Goal: Task Accomplishment & Management: Manage account settings

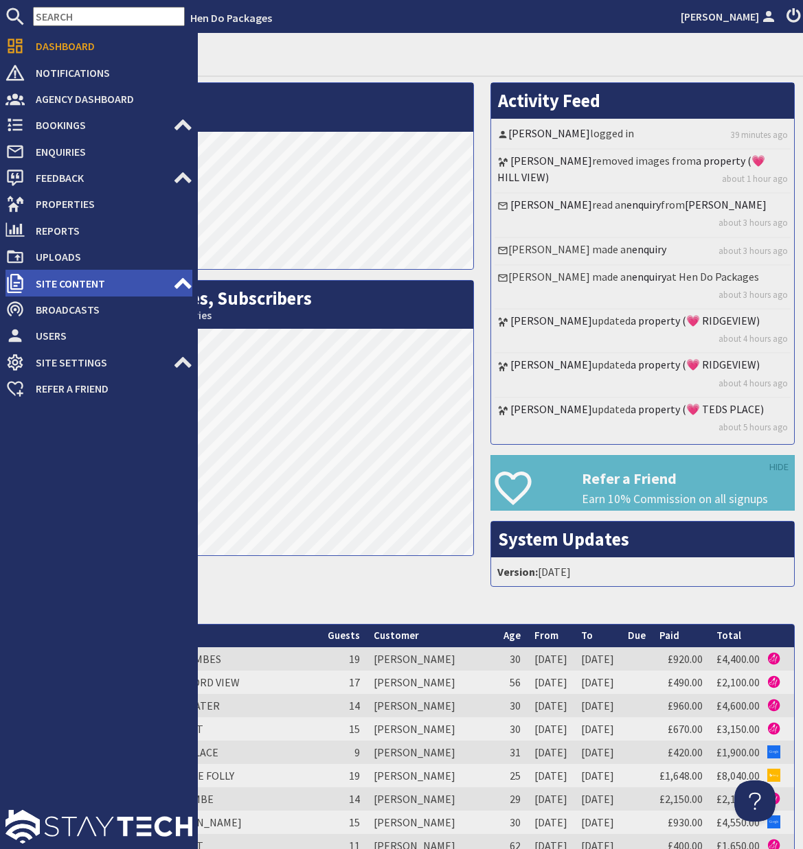
click at [177, 286] on use at bounding box center [182, 282] width 17 height 11
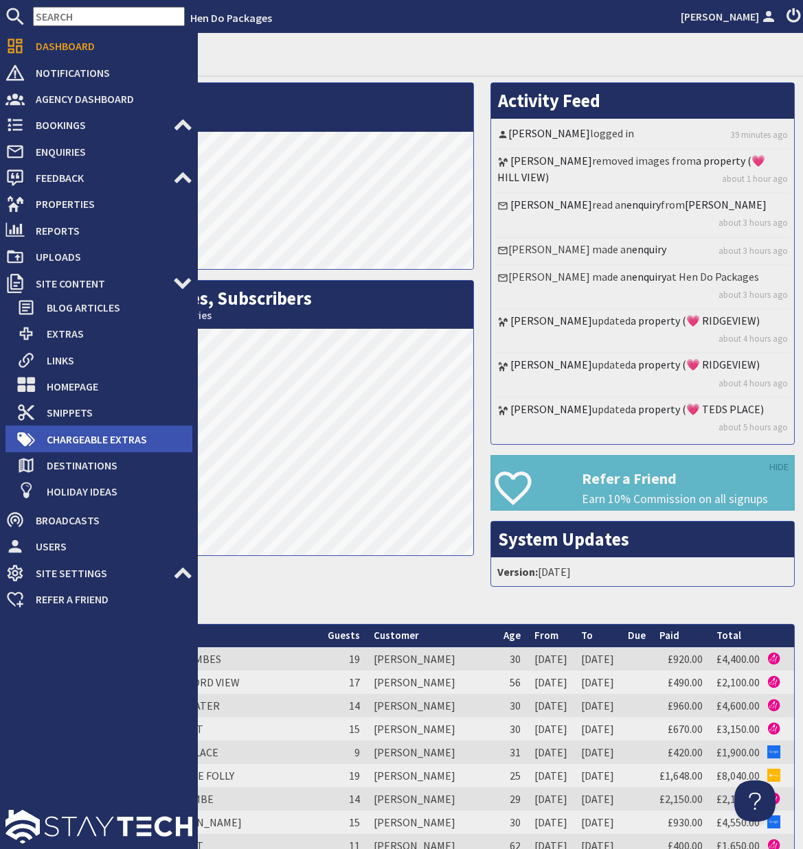
click at [112, 439] on span "Chargeable Extras" at bounding box center [114, 439] width 157 height 22
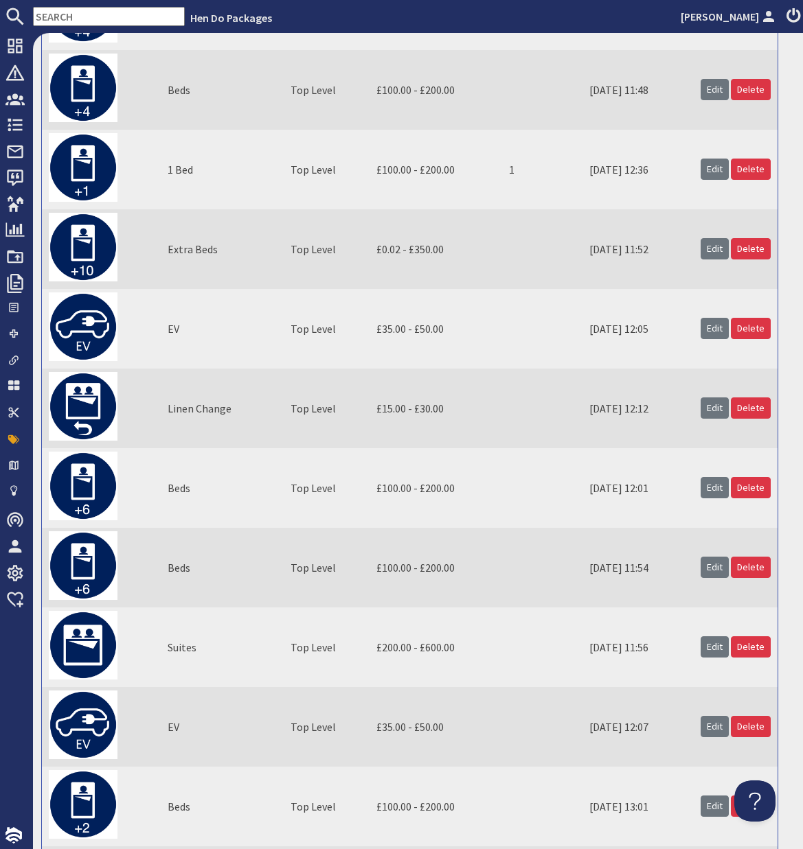
scroll to position [532, 0]
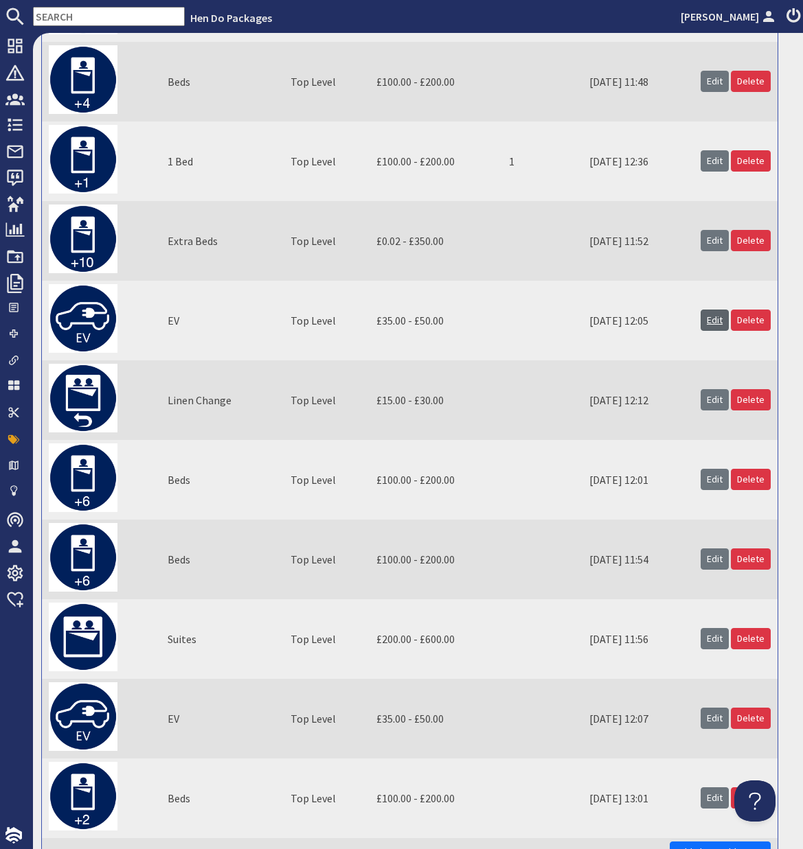
click at [717, 321] on link "Edit" at bounding box center [714, 320] width 28 height 21
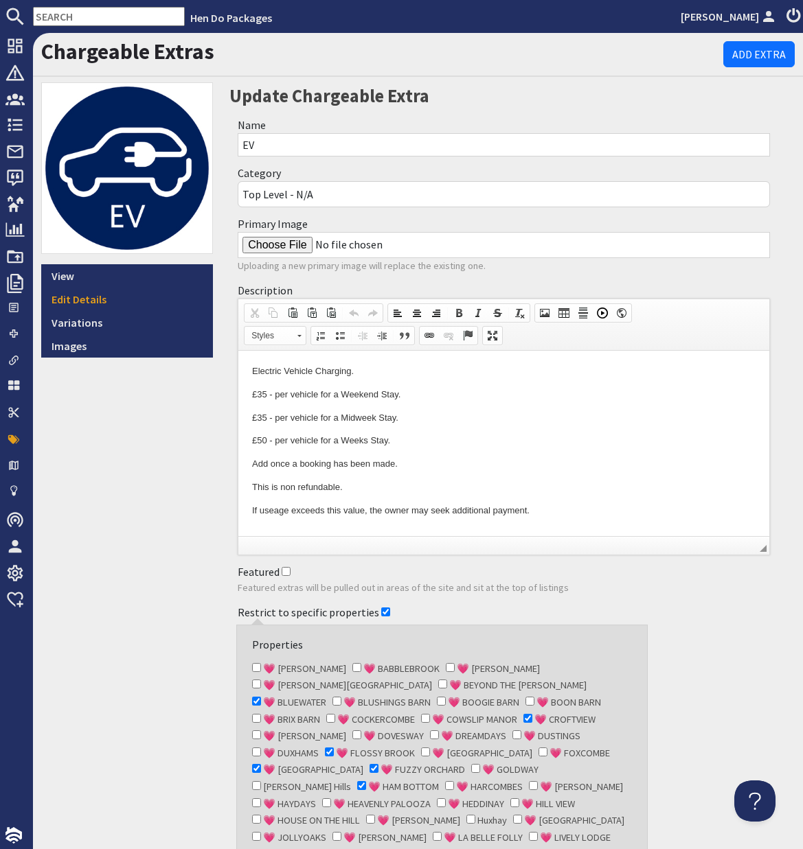
click at [200, 517] on div "View Edit Details Variations Images" at bounding box center [127, 565] width 188 height 967
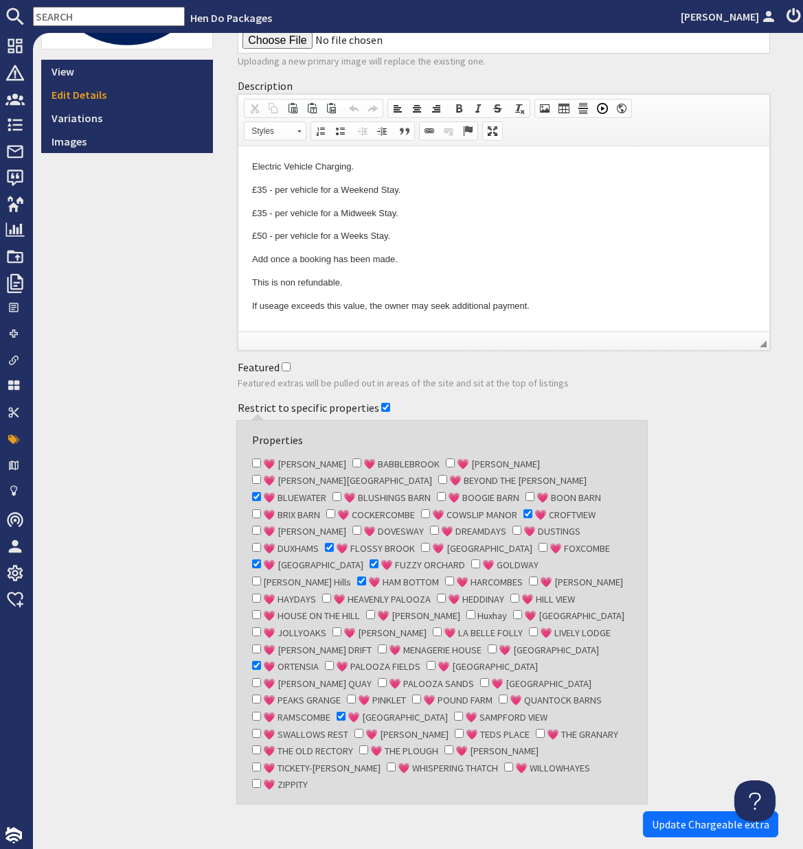
scroll to position [228, 0]
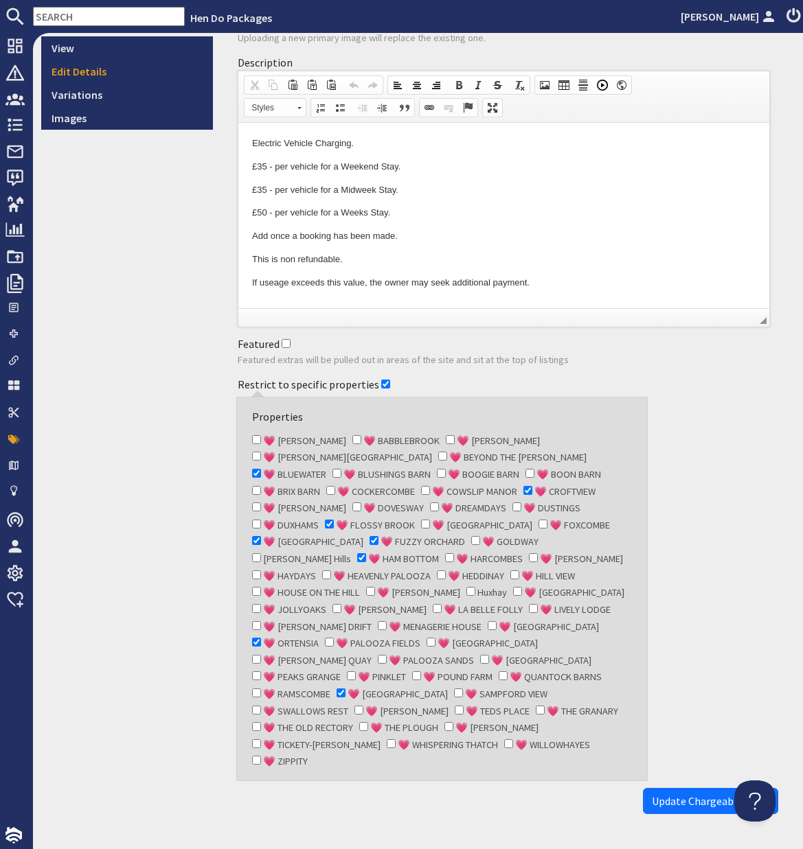
click at [261, 722] on input "💗 THE OLD RECTORY" at bounding box center [256, 726] width 9 height 9
checkbox input "true"
click at [681, 794] on span "Update Chargeable extra" at bounding box center [709, 801] width 117 height 14
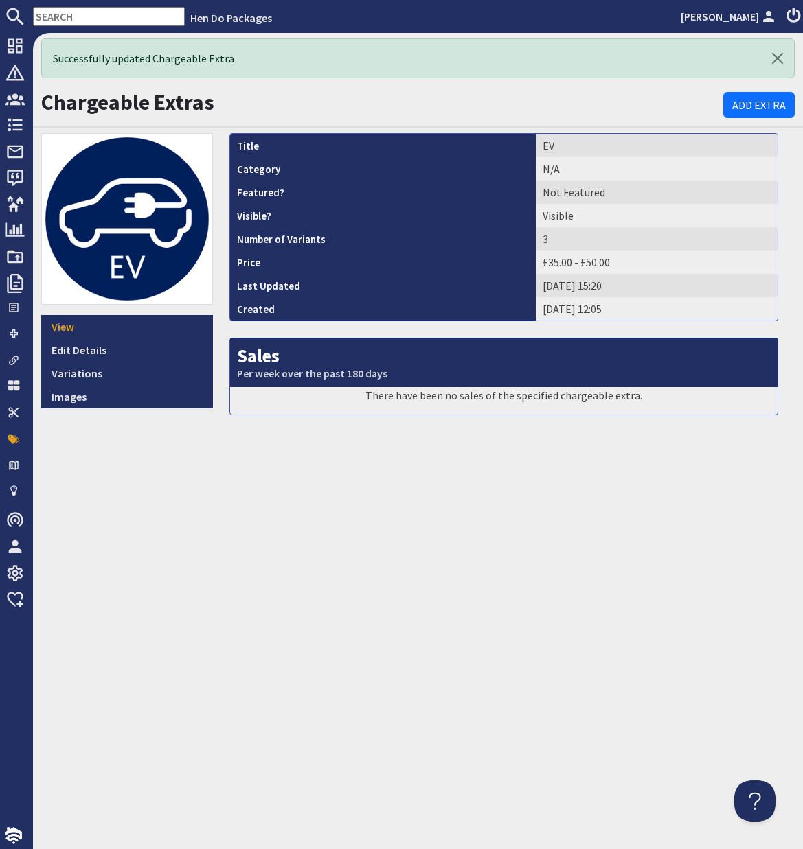
click at [85, 18] on input "text" at bounding box center [109, 16] width 152 height 19
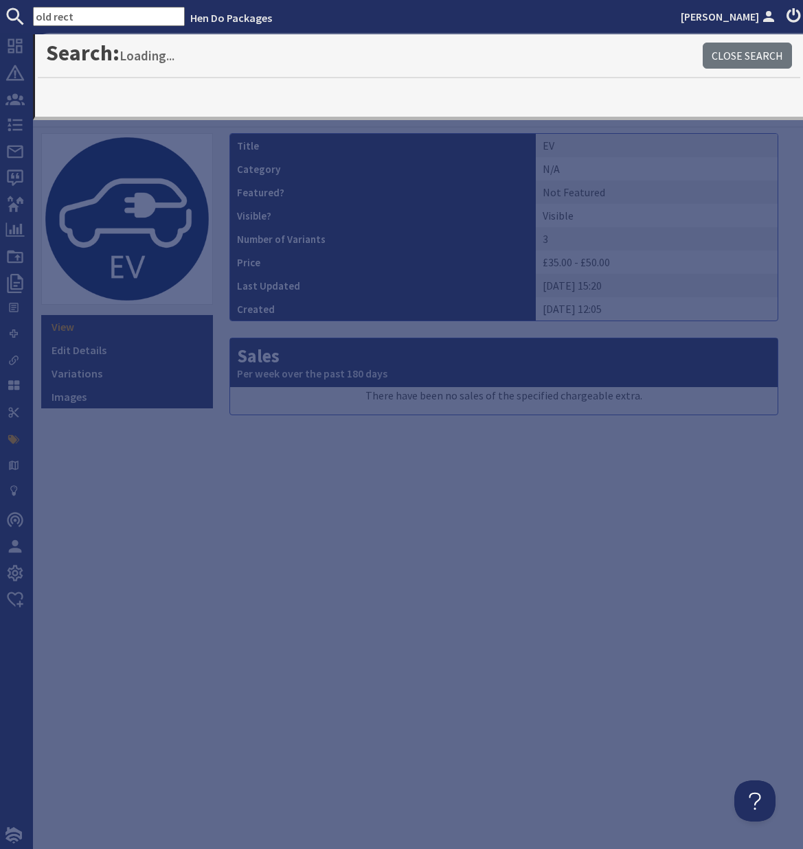
type input "old rect"
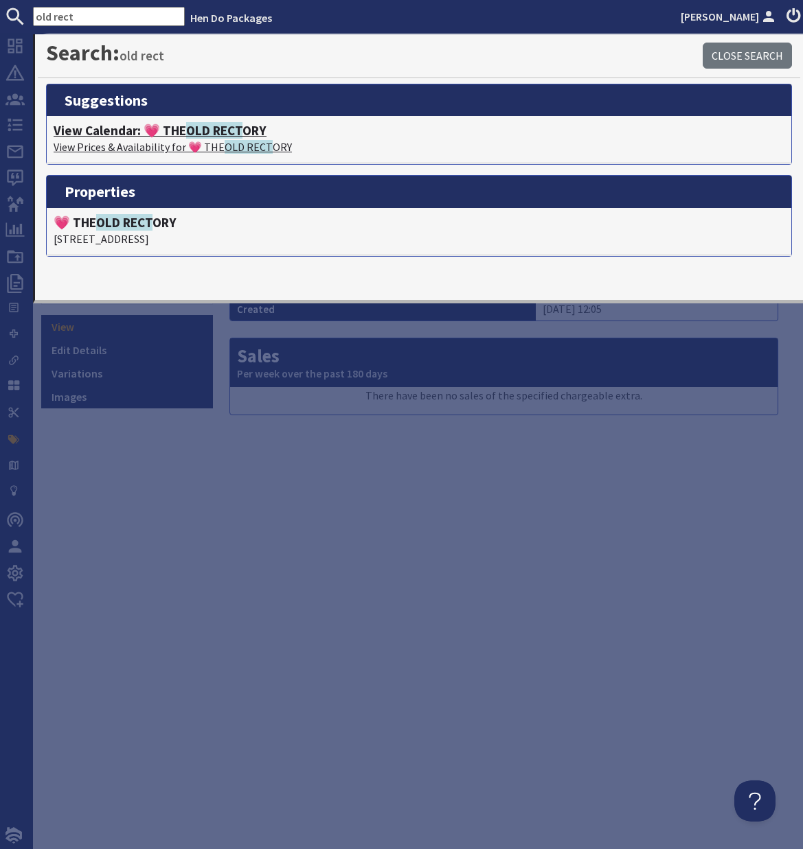
click at [176, 128] on h4 "View Calendar: 💗 THE OLD RECT ORY" at bounding box center [419, 131] width 730 height 16
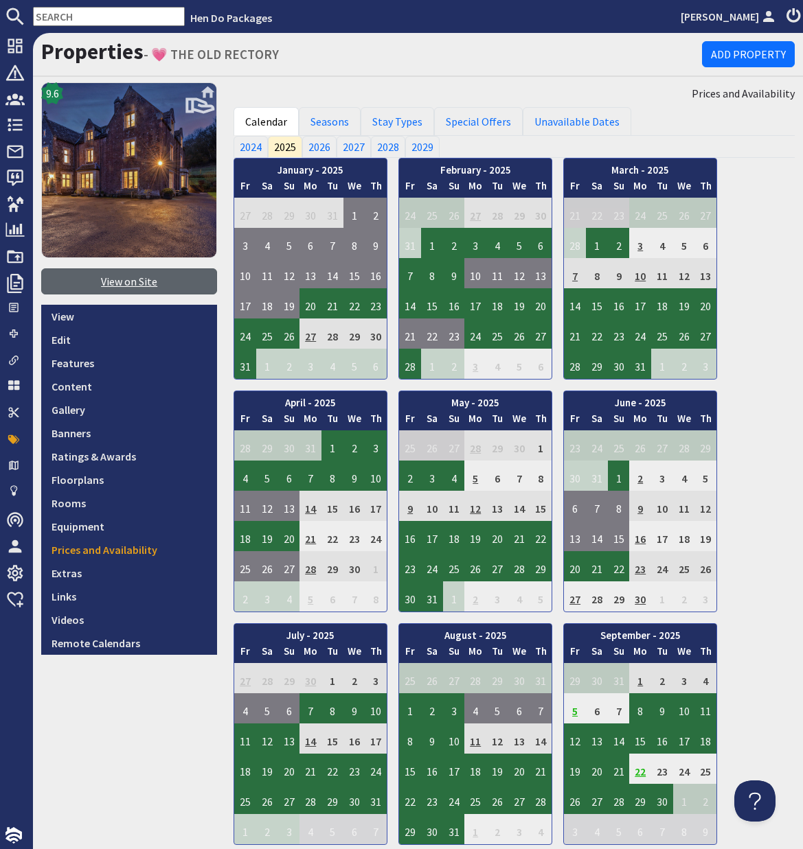
click at [139, 282] on link "View on Site" at bounding box center [129, 281] width 176 height 26
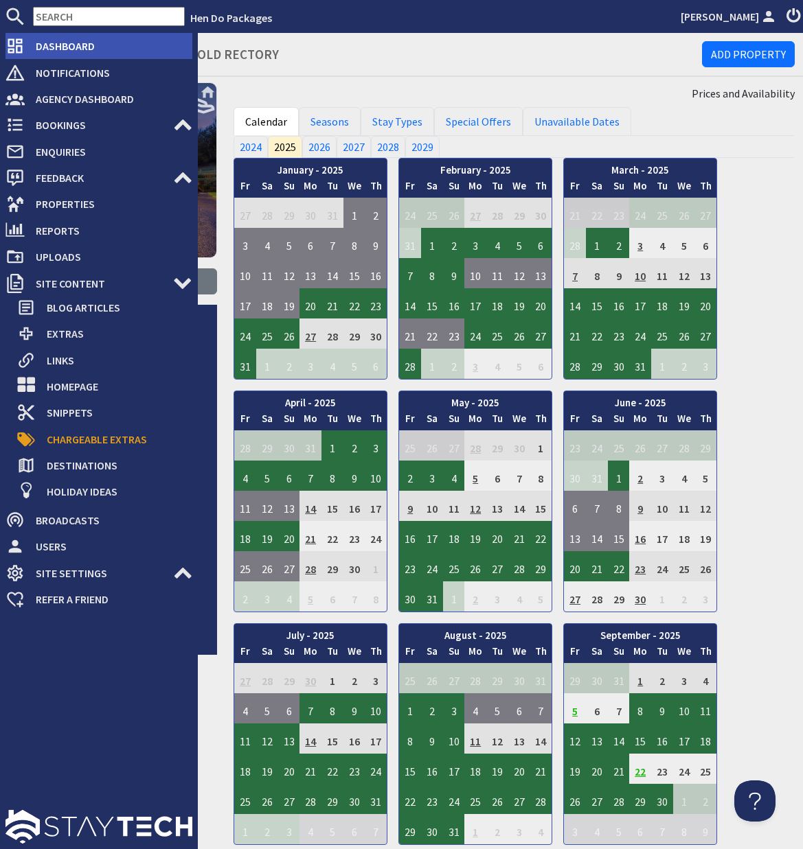
click at [62, 51] on span "Dashboard" at bounding box center [109, 46] width 168 height 22
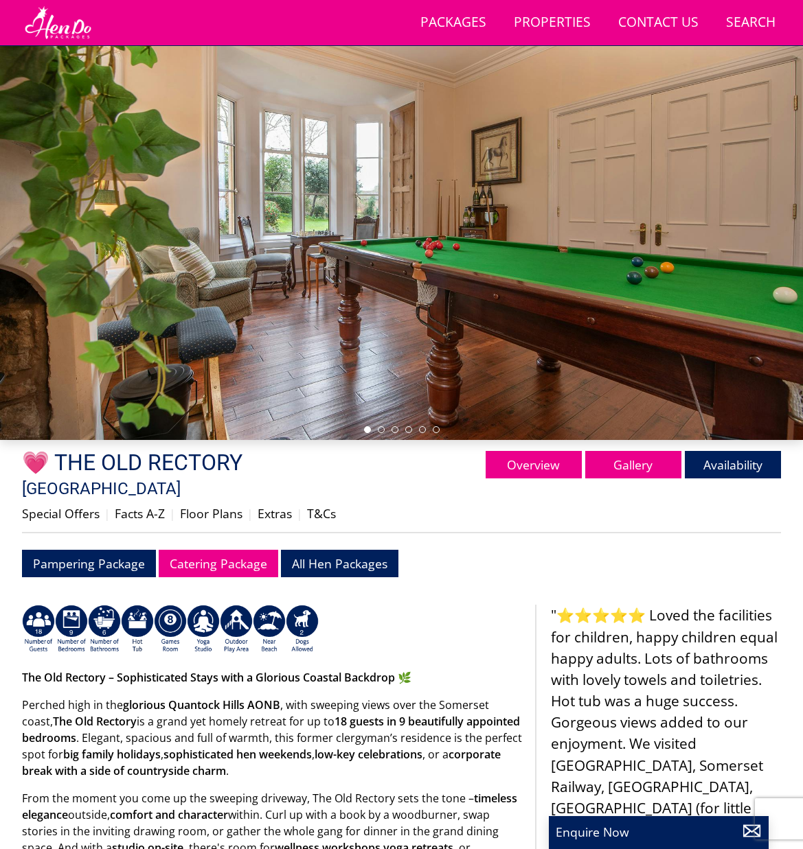
scroll to position [93, 0]
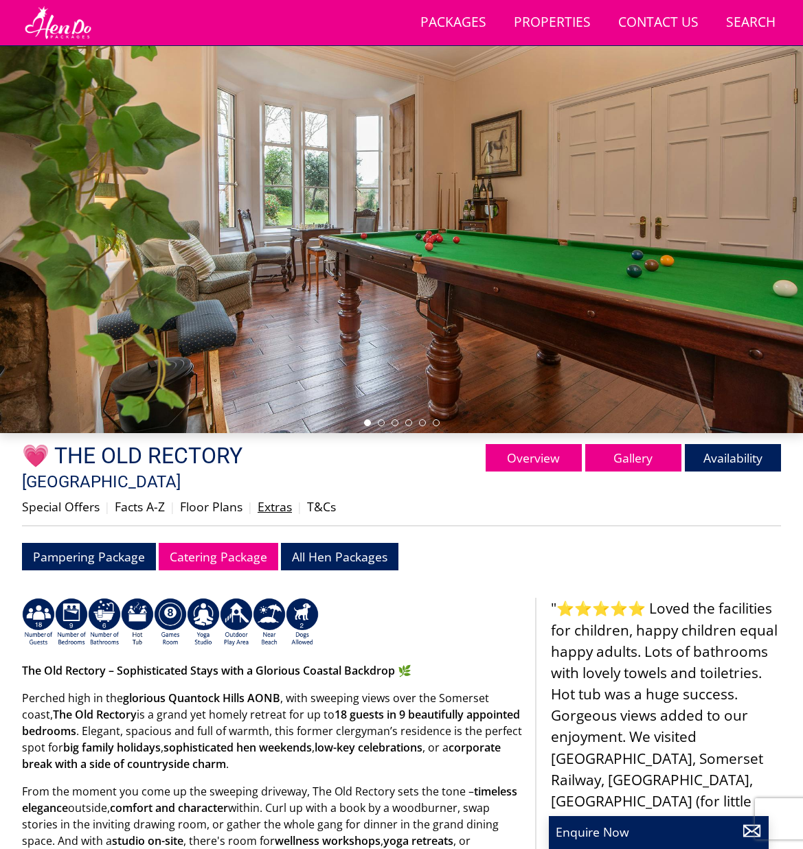
click at [277, 498] on link "Extras" at bounding box center [274, 506] width 34 height 16
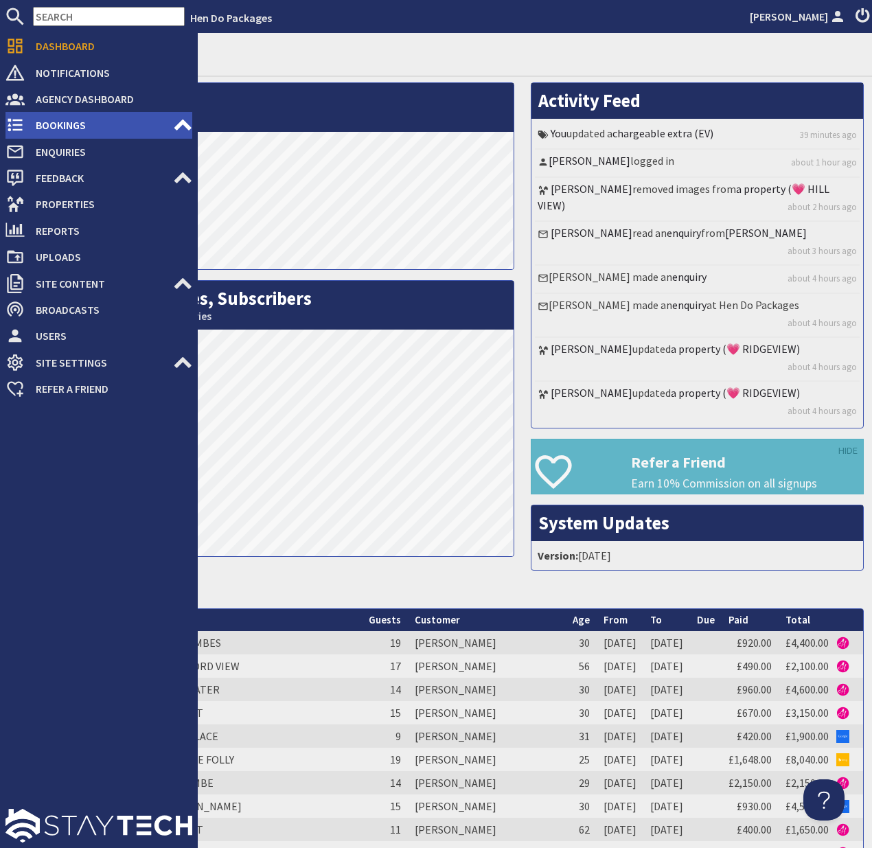
click at [72, 128] on span "Bookings" at bounding box center [99, 125] width 148 height 22
